Goal: Find specific page/section: Find specific page/section

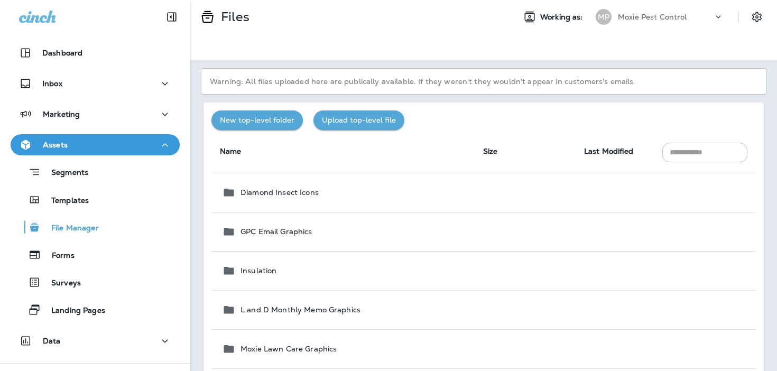
scroll to position [804, 0]
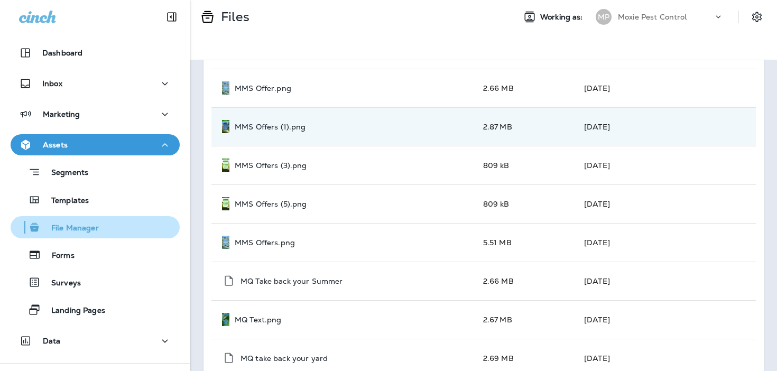
click at [73, 224] on p "File Manager" at bounding box center [70, 229] width 58 height 10
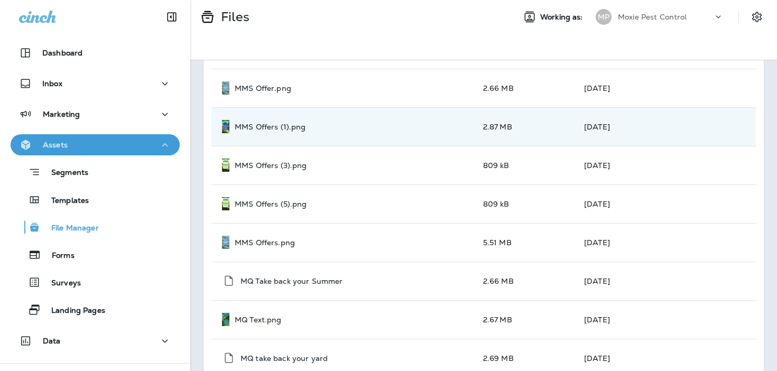
click at [94, 146] on div "Assets" at bounding box center [95, 144] width 152 height 13
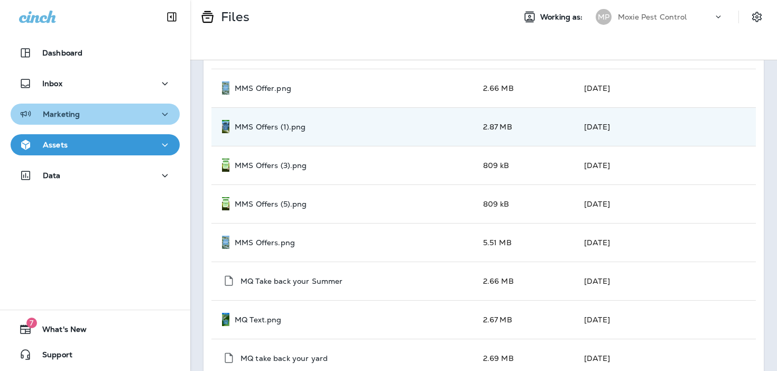
click at [110, 119] on div "Marketing" at bounding box center [95, 114] width 152 height 13
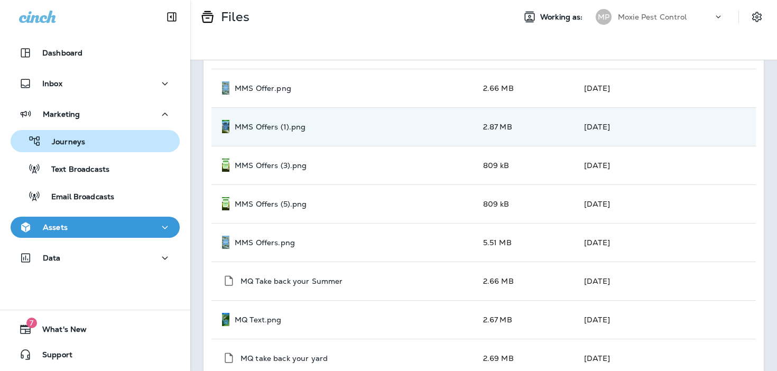
click at [114, 144] on div "Journeys" at bounding box center [95, 141] width 161 height 16
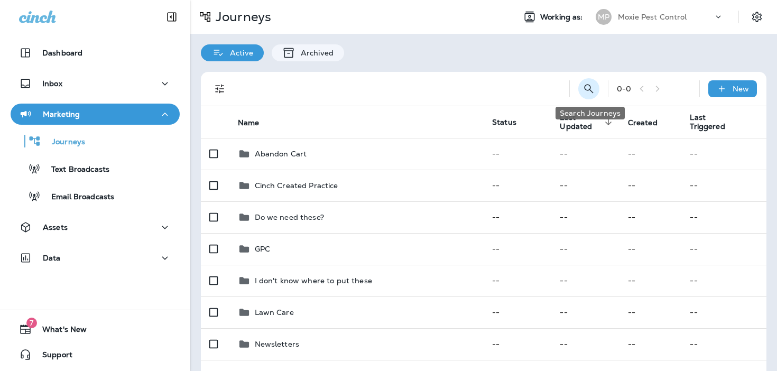
click at [585, 91] on icon "Search Journeys" at bounding box center [588, 88] width 13 height 13
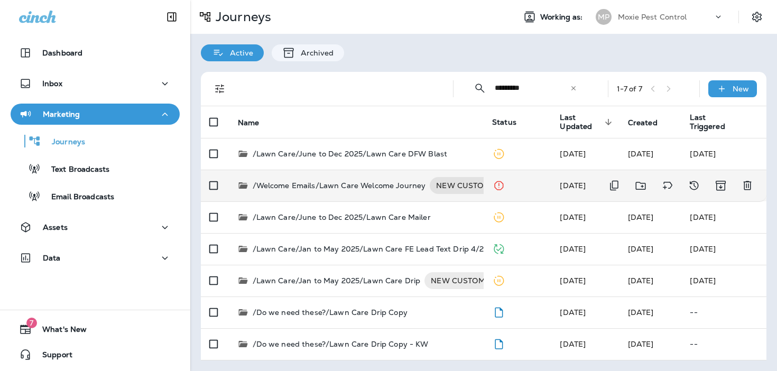
type input "*********"
click at [368, 190] on p "/Welcome Emails/Lawn Care Welcome Journey" at bounding box center [339, 185] width 173 height 17
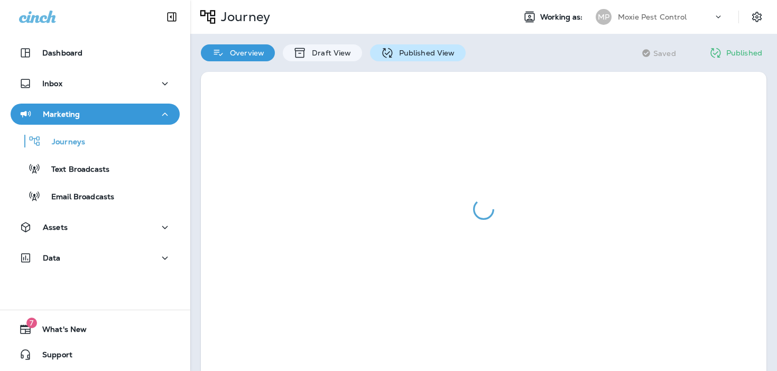
click at [425, 55] on p "Published View" at bounding box center [424, 53] width 61 height 8
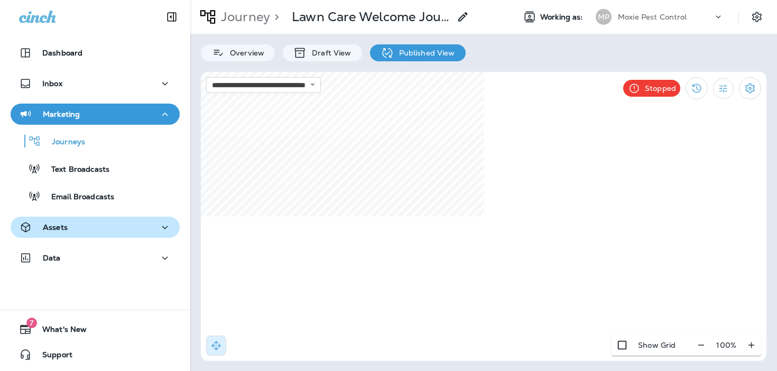
click at [84, 227] on div "Assets" at bounding box center [95, 227] width 152 height 13
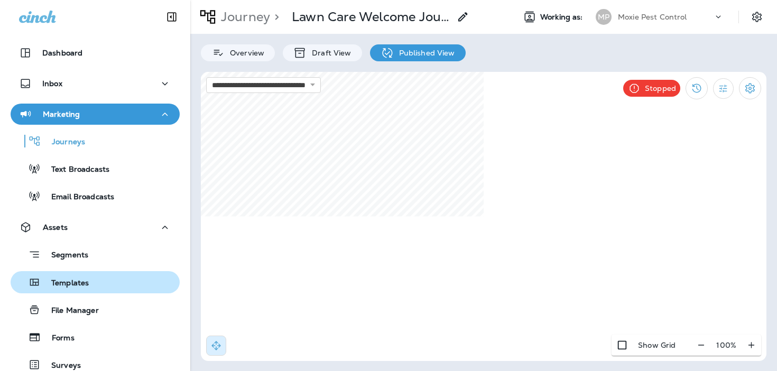
click at [77, 283] on p "Templates" at bounding box center [65, 283] width 48 height 10
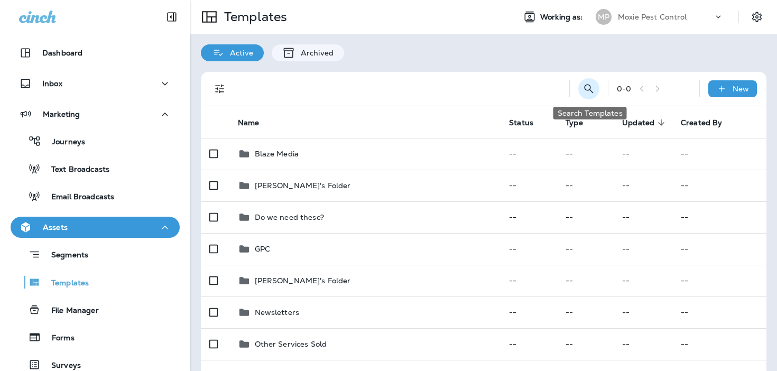
click at [592, 87] on icon "Search Templates" at bounding box center [588, 88] width 13 height 13
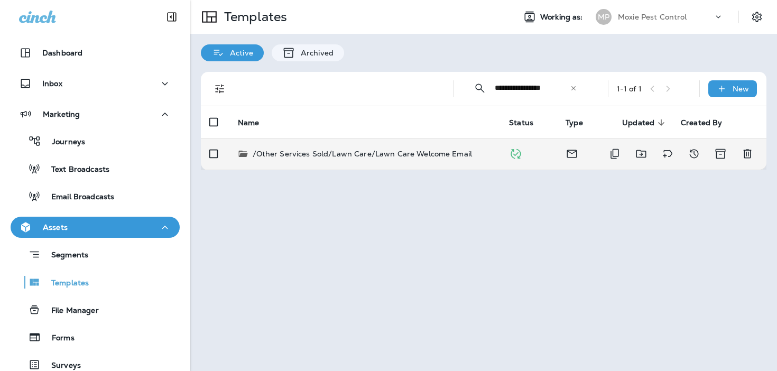
type input "**********"
click at [437, 153] on p "/Other Services Sold/Lawn Care/Lawn Care Welcome Email" at bounding box center [363, 153] width 220 height 11
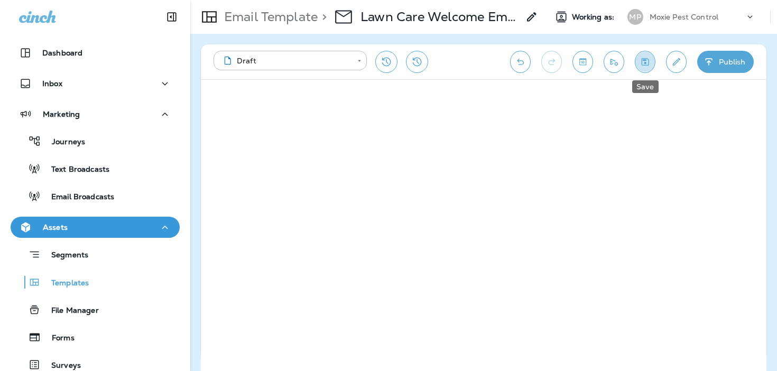
click at [645, 69] on button "Save" at bounding box center [645, 62] width 21 height 22
click at [310, 23] on p "Email Template" at bounding box center [269, 17] width 98 height 16
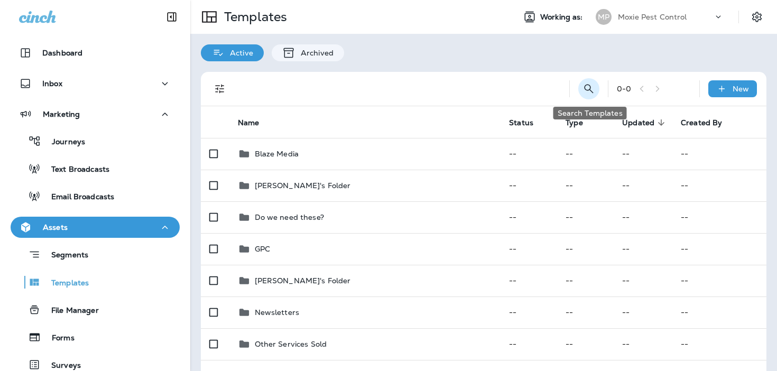
click at [590, 85] on icon "Search Templates" at bounding box center [588, 88] width 13 height 13
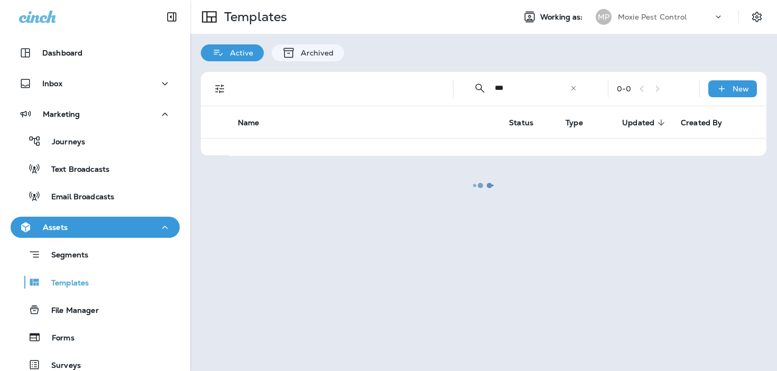
type input "*********"
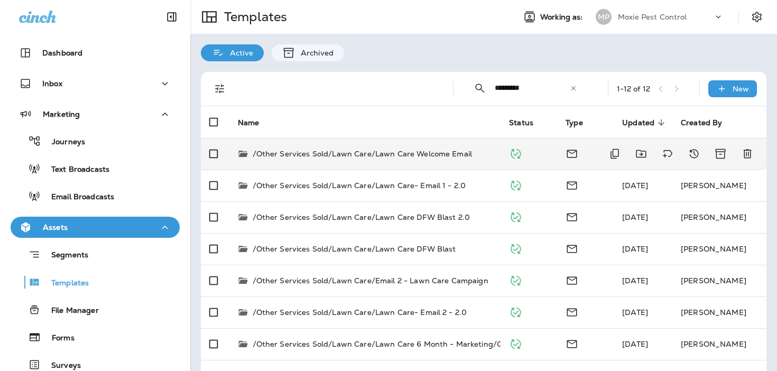
click at [412, 157] on p "/Other Services Sold/Lawn Care/Lawn Care Welcome Email" at bounding box center [363, 153] width 220 height 11
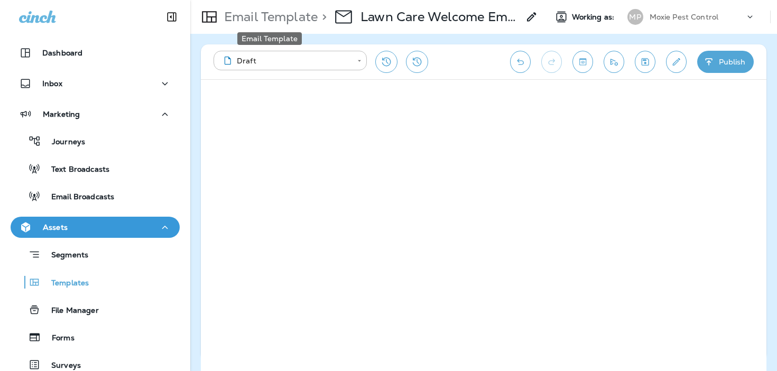
click at [295, 15] on p "Email Template" at bounding box center [269, 17] width 98 height 16
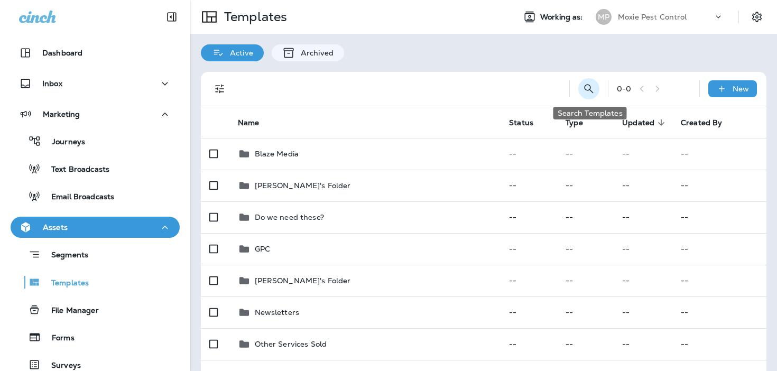
click at [589, 91] on icon "Search Templates" at bounding box center [588, 88] width 13 height 13
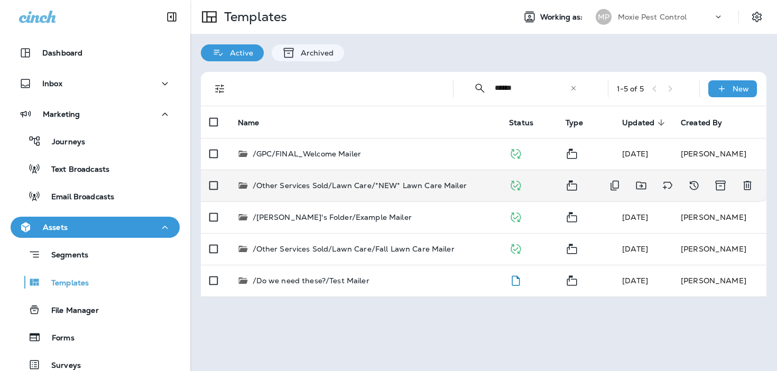
type input "******"
click at [402, 196] on td "/Other Services Sold/Lawn Care/*NEW* Lawn Care Mailer" at bounding box center [365, 186] width 272 height 32
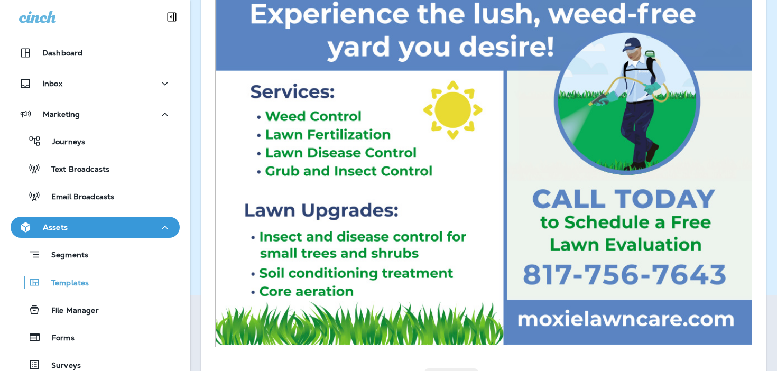
scroll to position [163, 0]
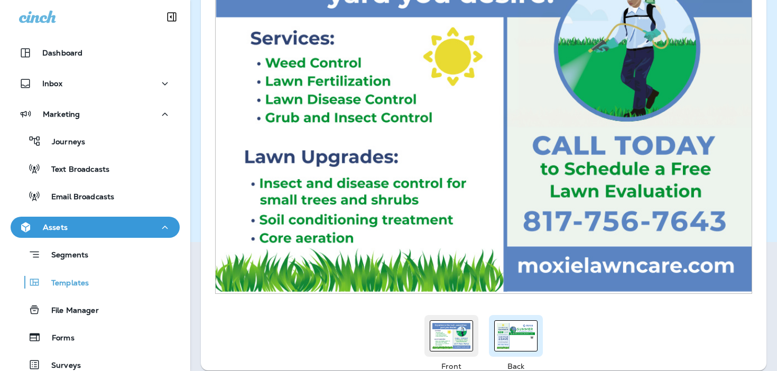
click at [494, 331] on div at bounding box center [515, 335] width 43 height 31
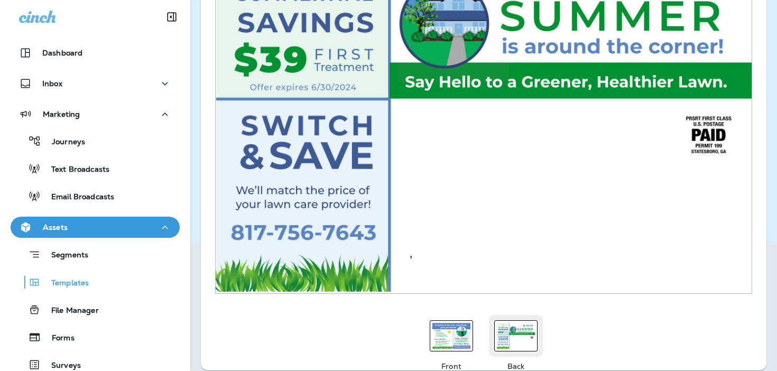
scroll to position [133, 0]
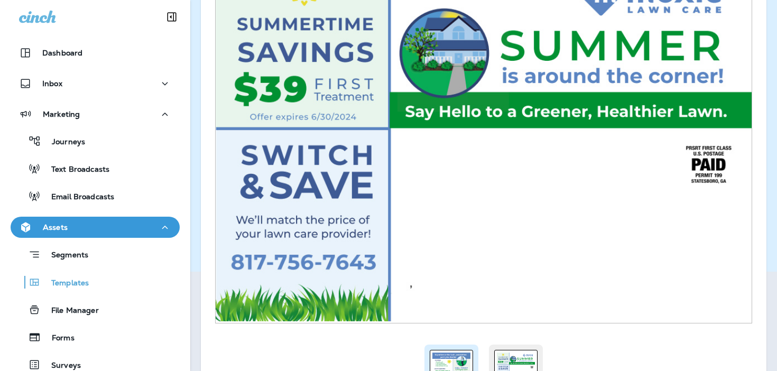
click at [442, 362] on img at bounding box center [451, 365] width 38 height 26
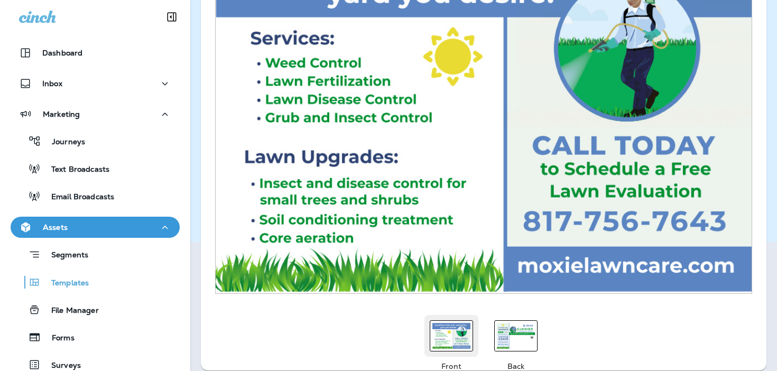
scroll to position [0, 0]
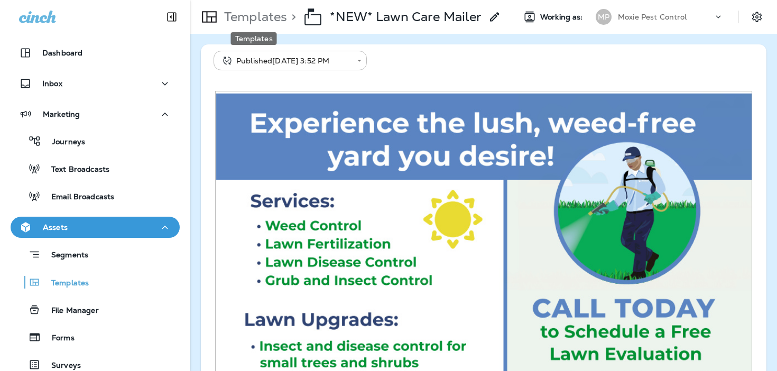
click at [254, 24] on p "Templates" at bounding box center [253, 17] width 67 height 16
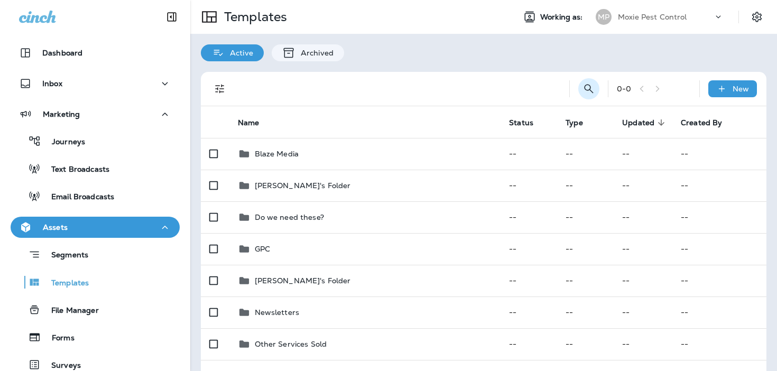
click at [588, 86] on icon "Search Templates" at bounding box center [588, 88] width 13 height 13
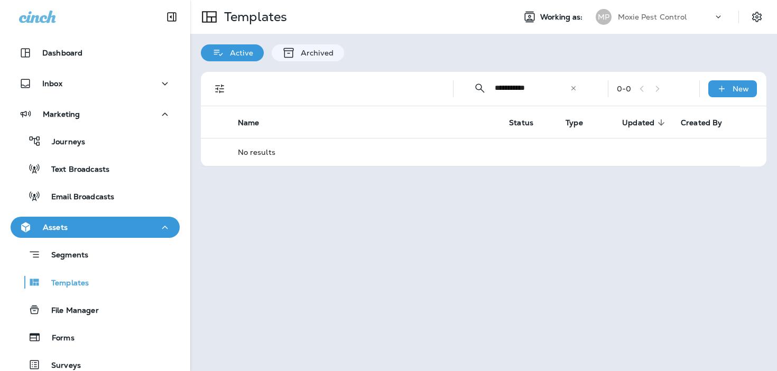
click at [539, 88] on input "**********" at bounding box center [532, 88] width 75 height 28
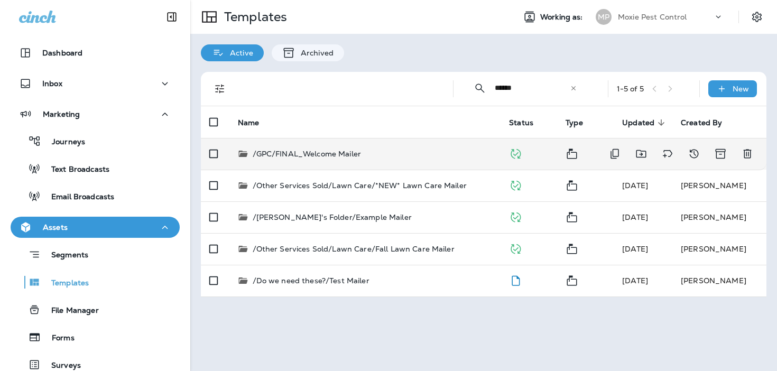
type input "******"
click at [371, 151] on div "/GPC/FINAL_Welcome Mailer" at bounding box center [365, 153] width 255 height 11
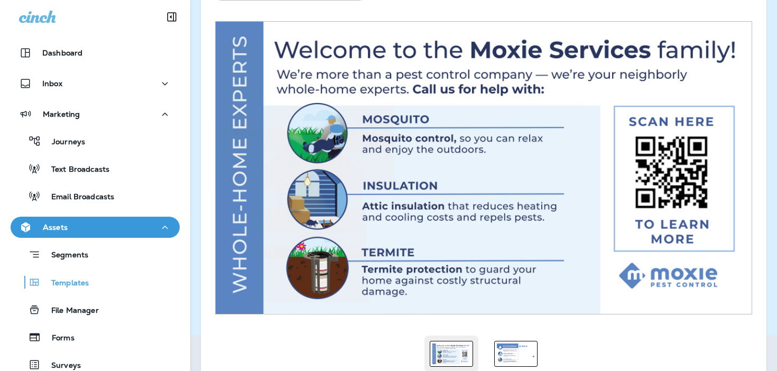
scroll to position [85, 0]
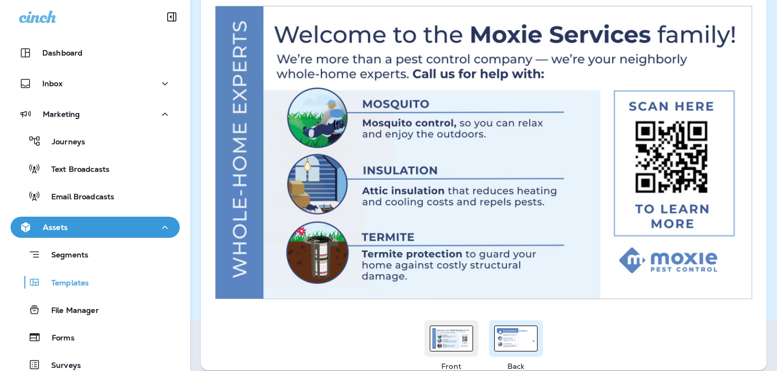
click at [509, 341] on img at bounding box center [516, 338] width 38 height 21
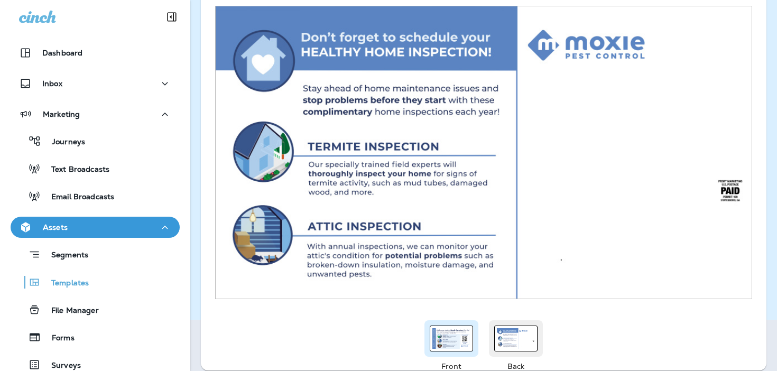
click at [447, 352] on div at bounding box center [451, 338] width 54 height 36
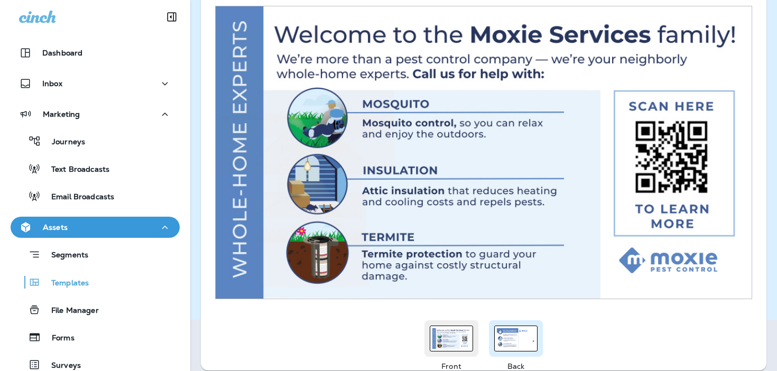
click at [496, 340] on div at bounding box center [515, 338] width 43 height 26
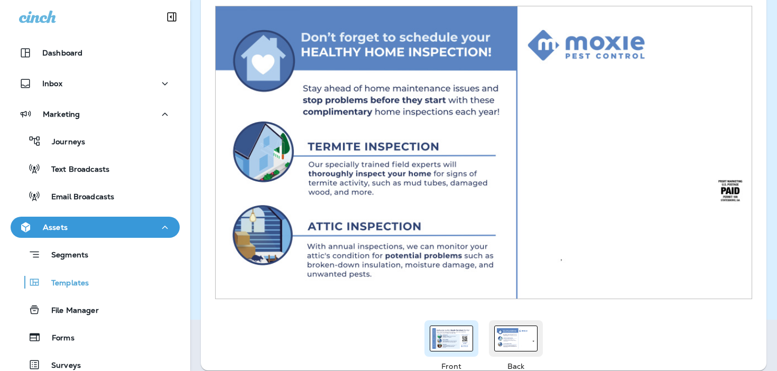
click at [449, 340] on img at bounding box center [451, 338] width 38 height 21
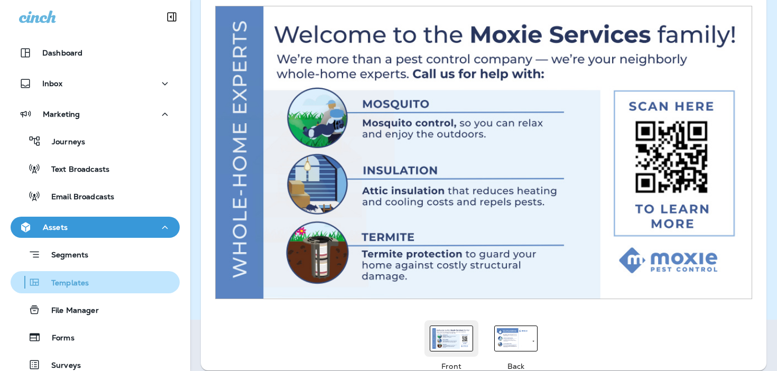
click at [87, 284] on p "Templates" at bounding box center [65, 283] width 48 height 10
